Goal: Information Seeking & Learning: Learn about a topic

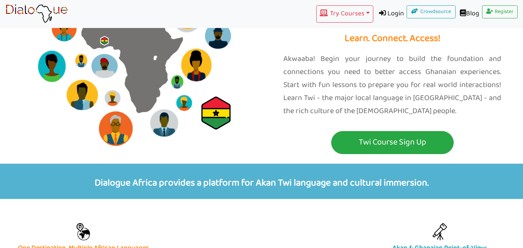
scroll to position [105, 0]
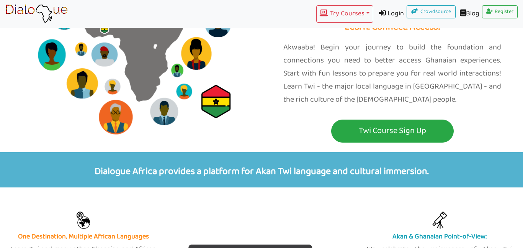
click at [402, 180] on p "Dialogue Africa provides a platform for Akan Twi language and cultural immersio…" at bounding box center [262, 170] width 512 height 36
click at [404, 172] on p "Dialogue Africa provides a platform for Akan Twi language and cultural immersio…" at bounding box center [262, 170] width 512 height 36
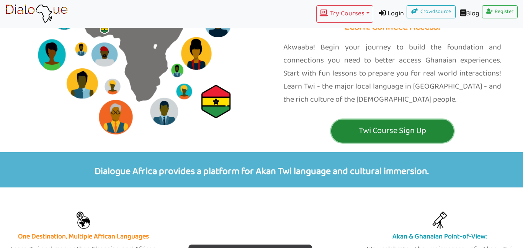
click at [424, 119] on button "Twi Course Sign Up" at bounding box center [392, 130] width 123 height 23
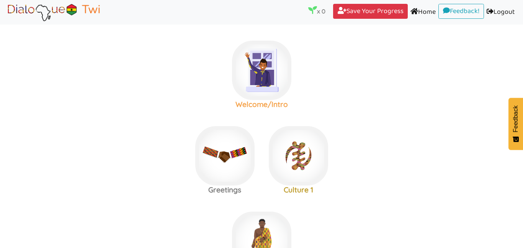
click at [278, 88] on img at bounding box center [261, 70] width 59 height 59
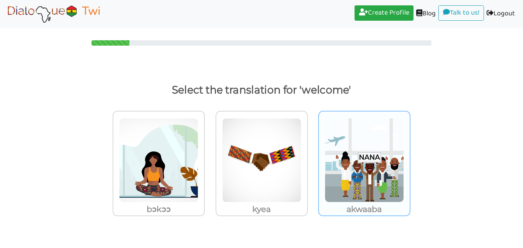
click at [378, 161] on img at bounding box center [364, 160] width 79 height 84
click at [410, 158] on input "akwaaba" at bounding box center [413, 155] width 6 height 6
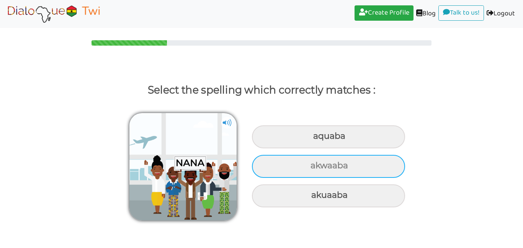
click at [289, 172] on div "akwaaba" at bounding box center [328, 166] width 153 height 23
click at [309, 168] on input "akwaaba" at bounding box center [311, 165] width 5 height 5
radio input "true"
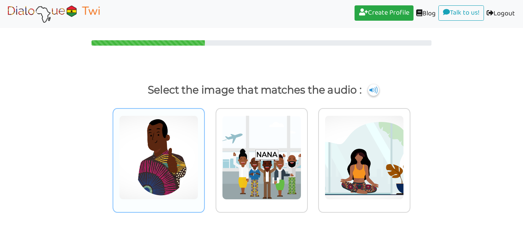
click at [168, 149] on img at bounding box center [158, 157] width 79 height 84
click at [204, 150] on input "radio" at bounding box center [207, 153] width 6 height 6
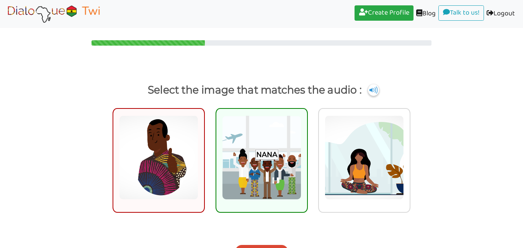
scroll to position [15, 0]
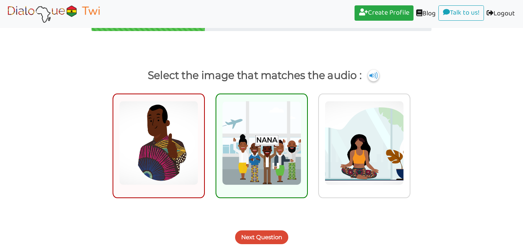
click at [267, 232] on button "Next Question" at bounding box center [261, 237] width 53 height 14
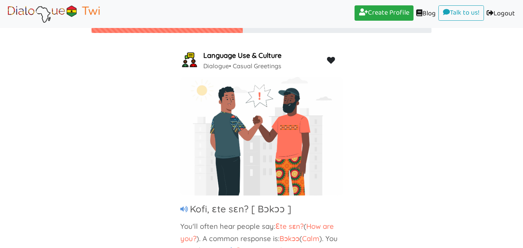
scroll to position [51, 0]
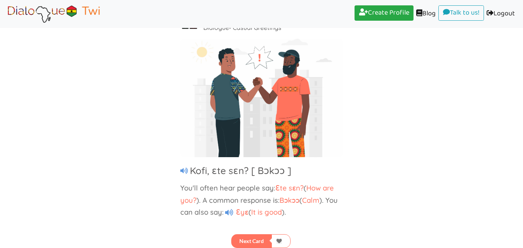
click at [223, 77] on img at bounding box center [261, 98] width 163 height 119
click at [255, 239] on button "Next Card" at bounding box center [251, 241] width 41 height 14
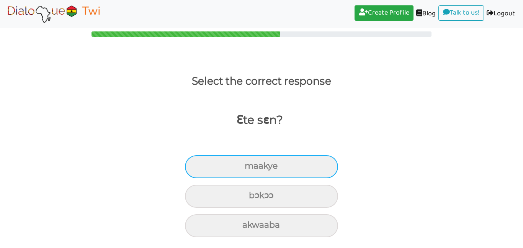
click at [316, 164] on div "maakye" at bounding box center [261, 166] width 153 height 23
click at [250, 164] on input "maakye" at bounding box center [247, 166] width 5 height 5
radio input "true"
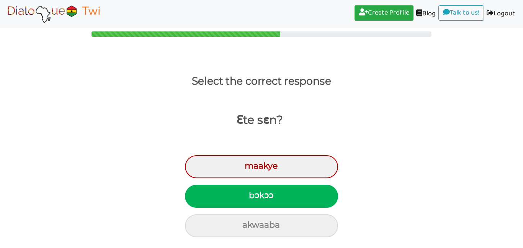
scroll to position [39, 0]
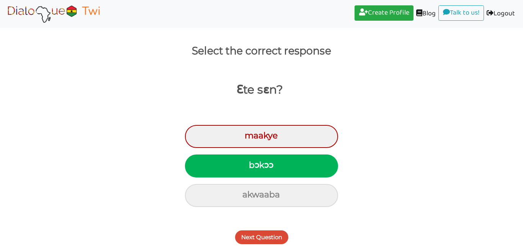
click at [278, 244] on button "Next Question" at bounding box center [261, 237] width 53 height 14
